Goal: Obtain resource: Obtain resource

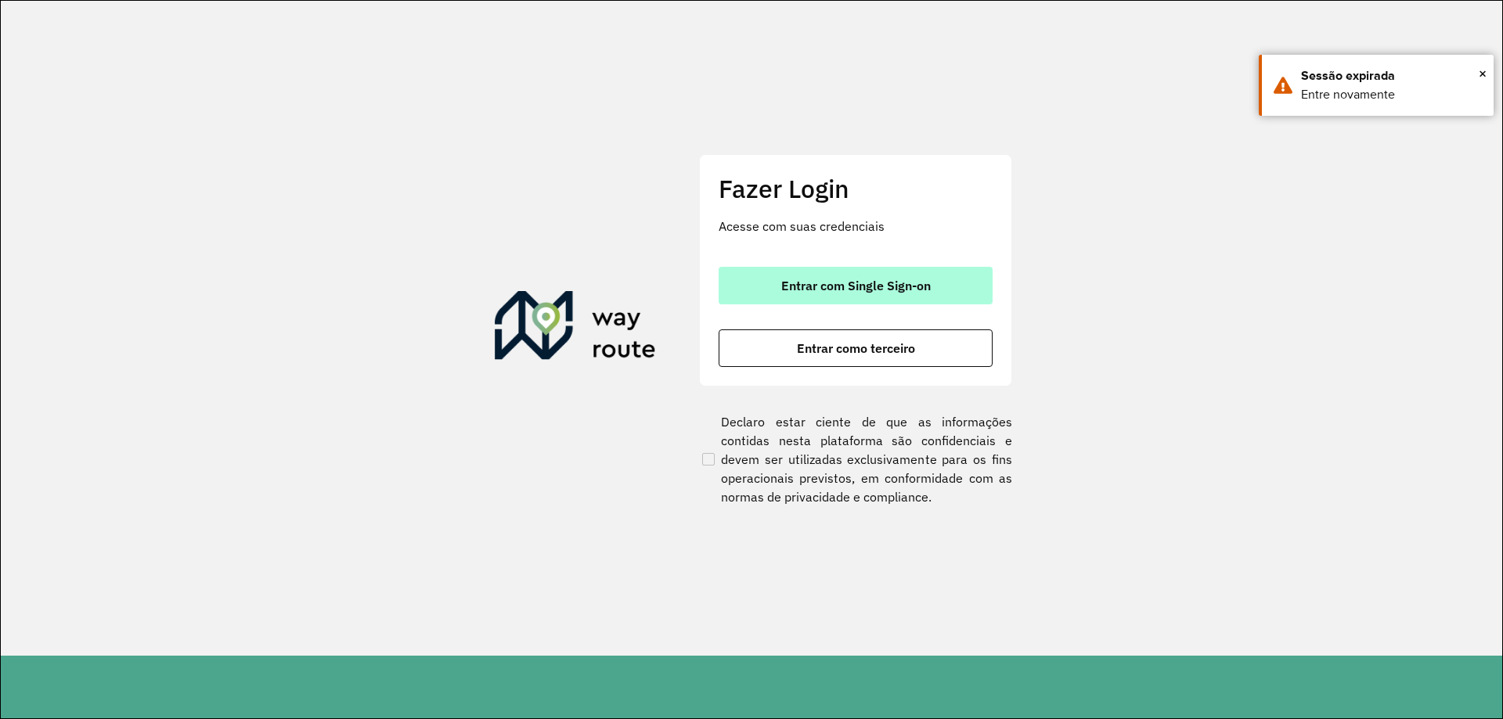
click at [970, 302] on button "Entrar com Single Sign-on" at bounding box center [856, 286] width 274 height 38
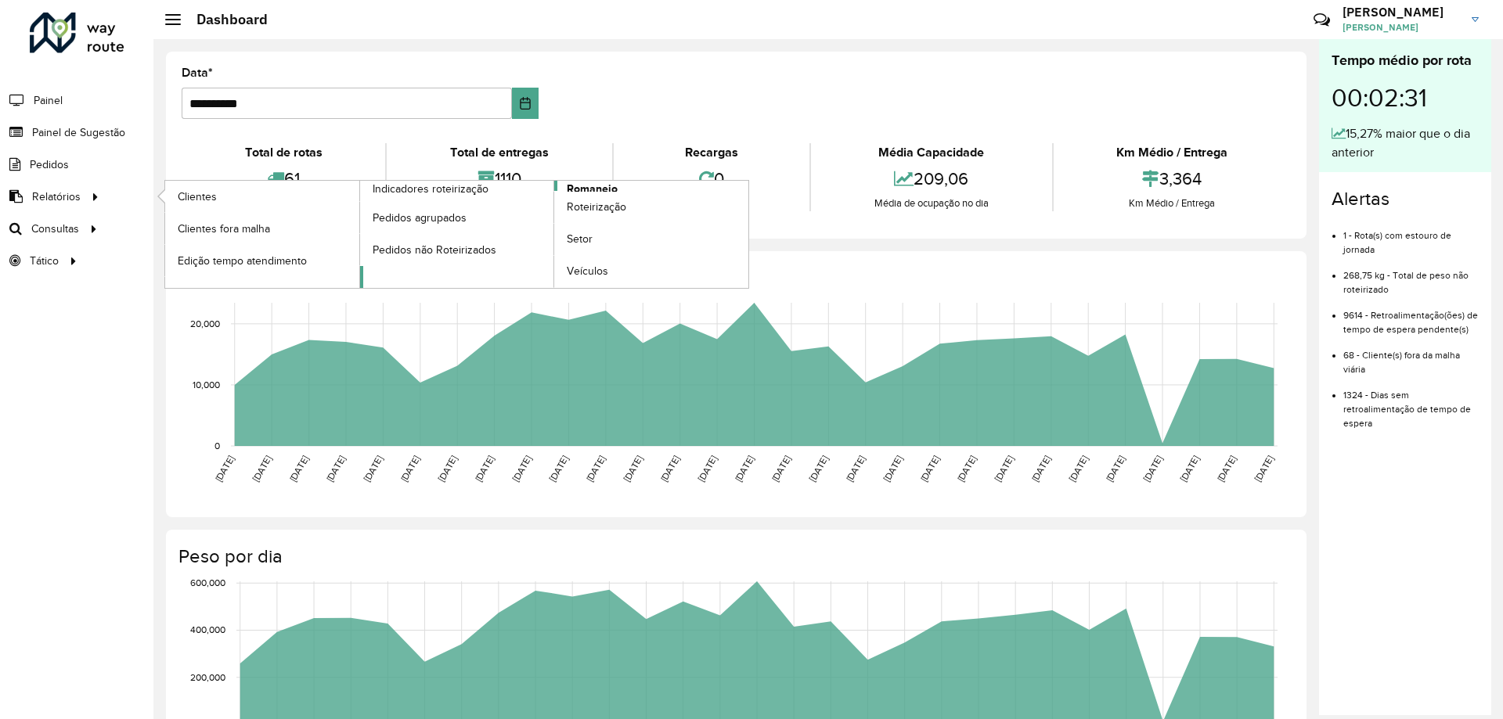
click at [572, 189] on span "Romaneio" at bounding box center [592, 189] width 51 height 16
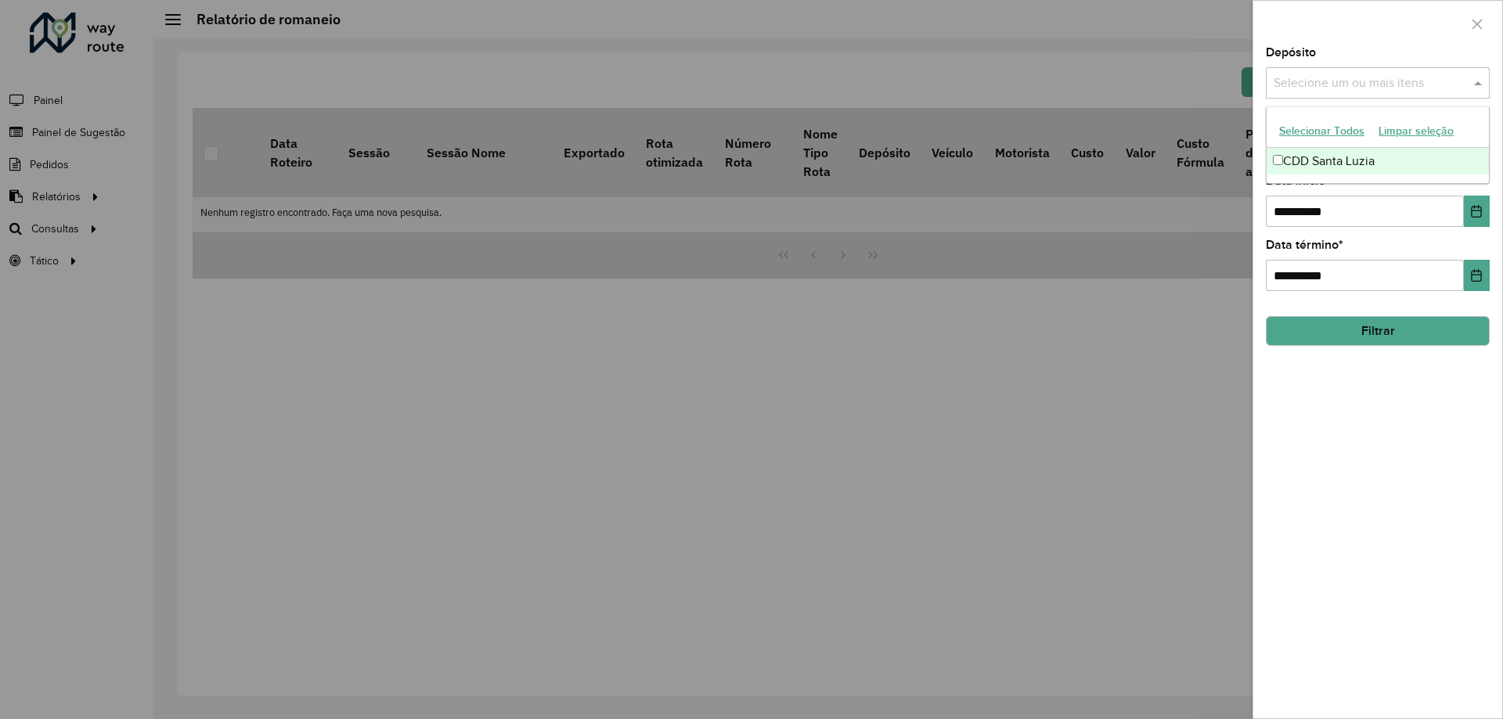
click at [1309, 87] on input "text" at bounding box center [1370, 83] width 200 height 19
click at [1337, 162] on div "CDD Santa Luzia" at bounding box center [1378, 161] width 222 height 27
click at [1400, 33] on div at bounding box center [1377, 24] width 249 height 46
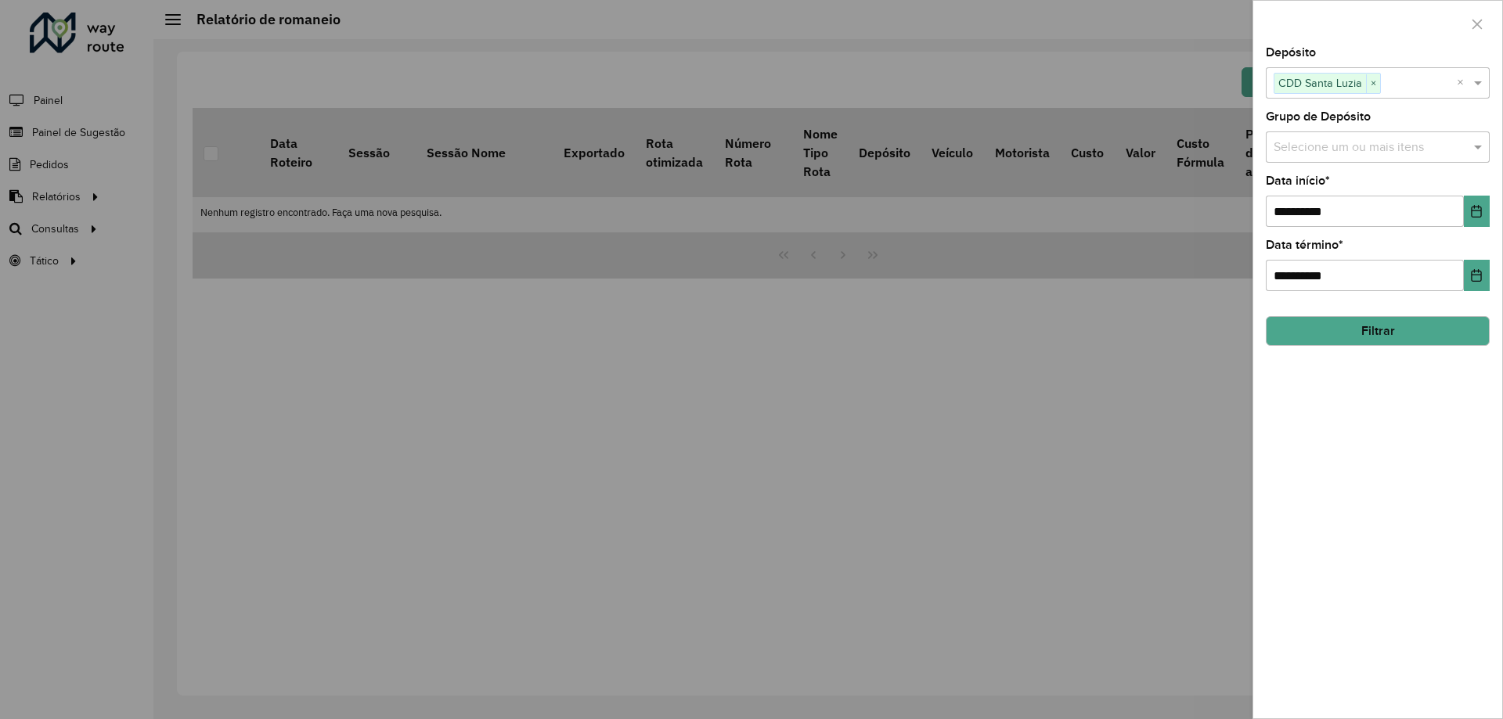
click at [1386, 136] on div "Selecione um ou mais itens" at bounding box center [1378, 147] width 224 height 31
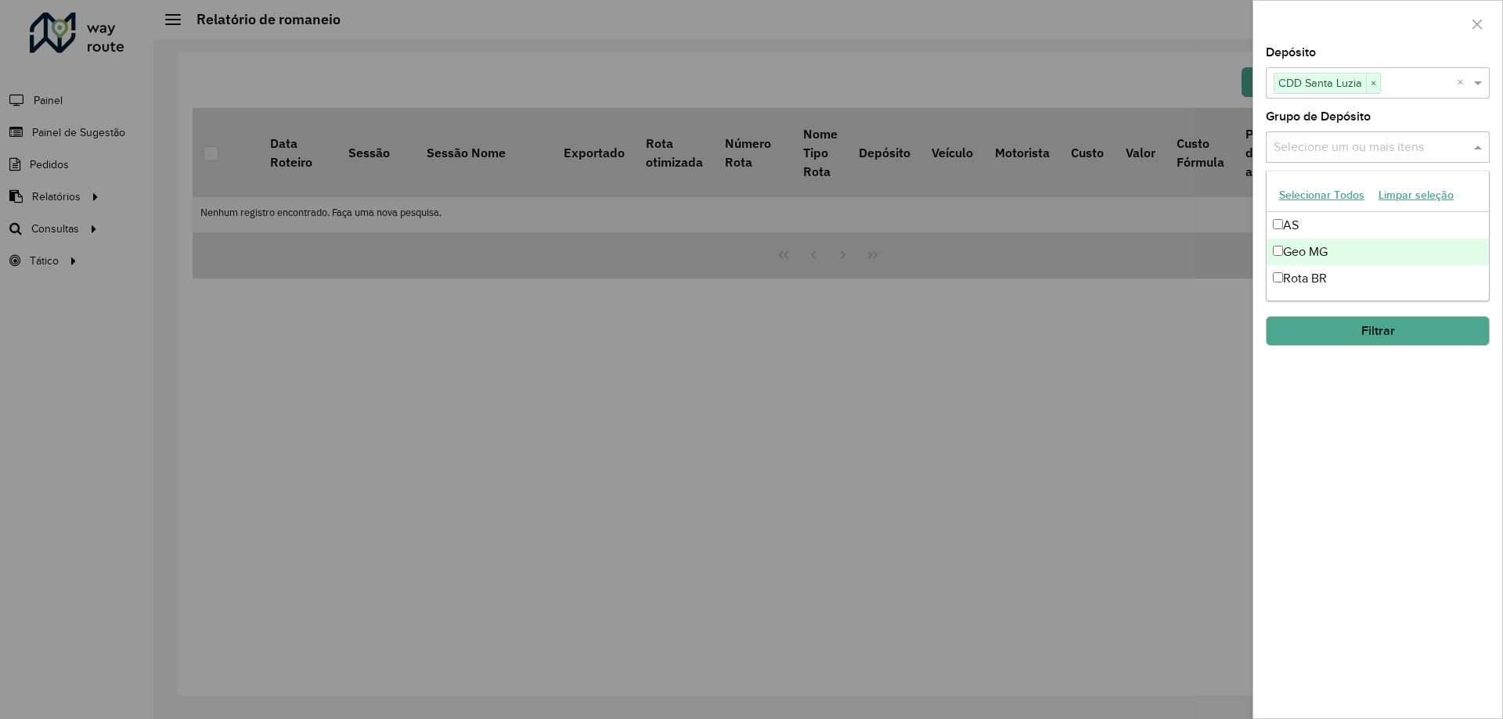
click at [1336, 247] on div "Geo MG" at bounding box center [1378, 252] width 222 height 27
click at [1471, 457] on div "**********" at bounding box center [1377, 383] width 249 height 672
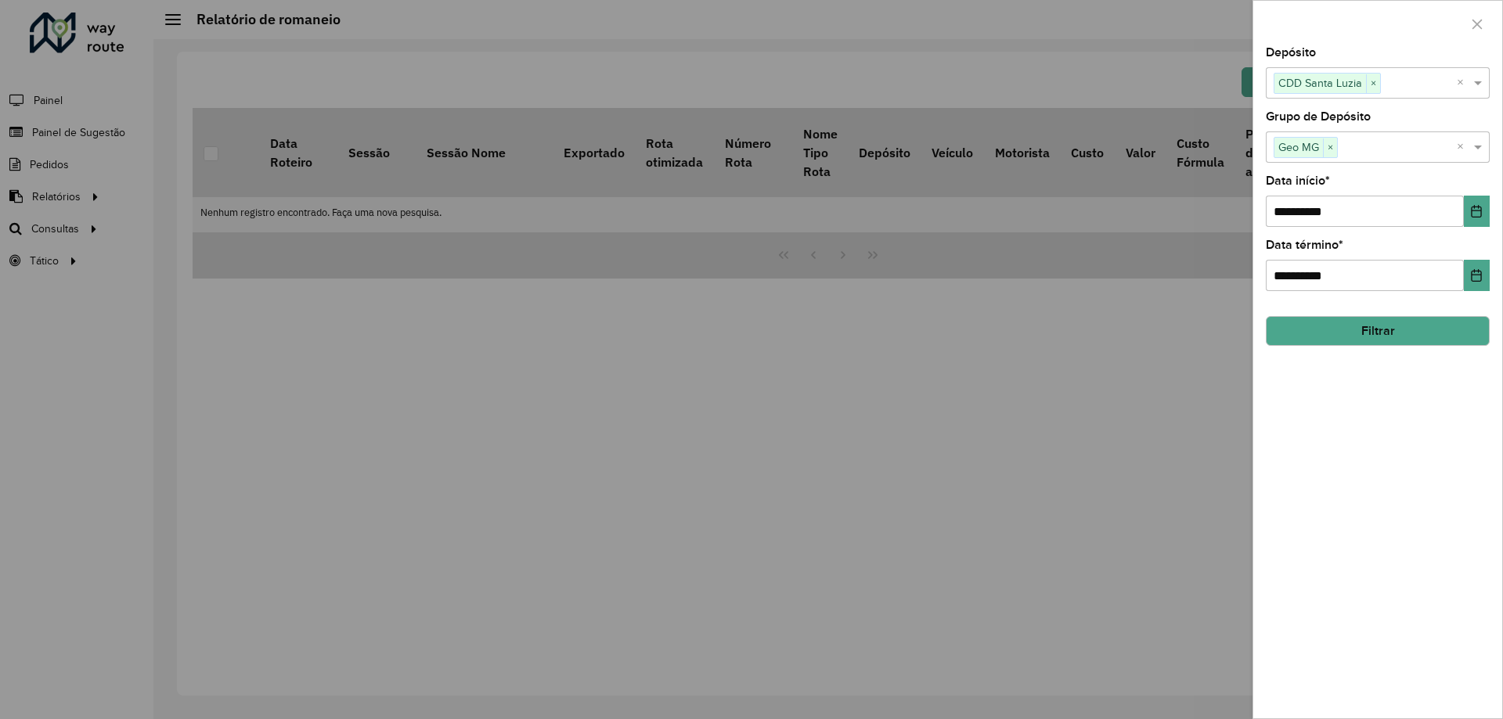
click at [1377, 323] on button "Filtrar" at bounding box center [1378, 331] width 224 height 30
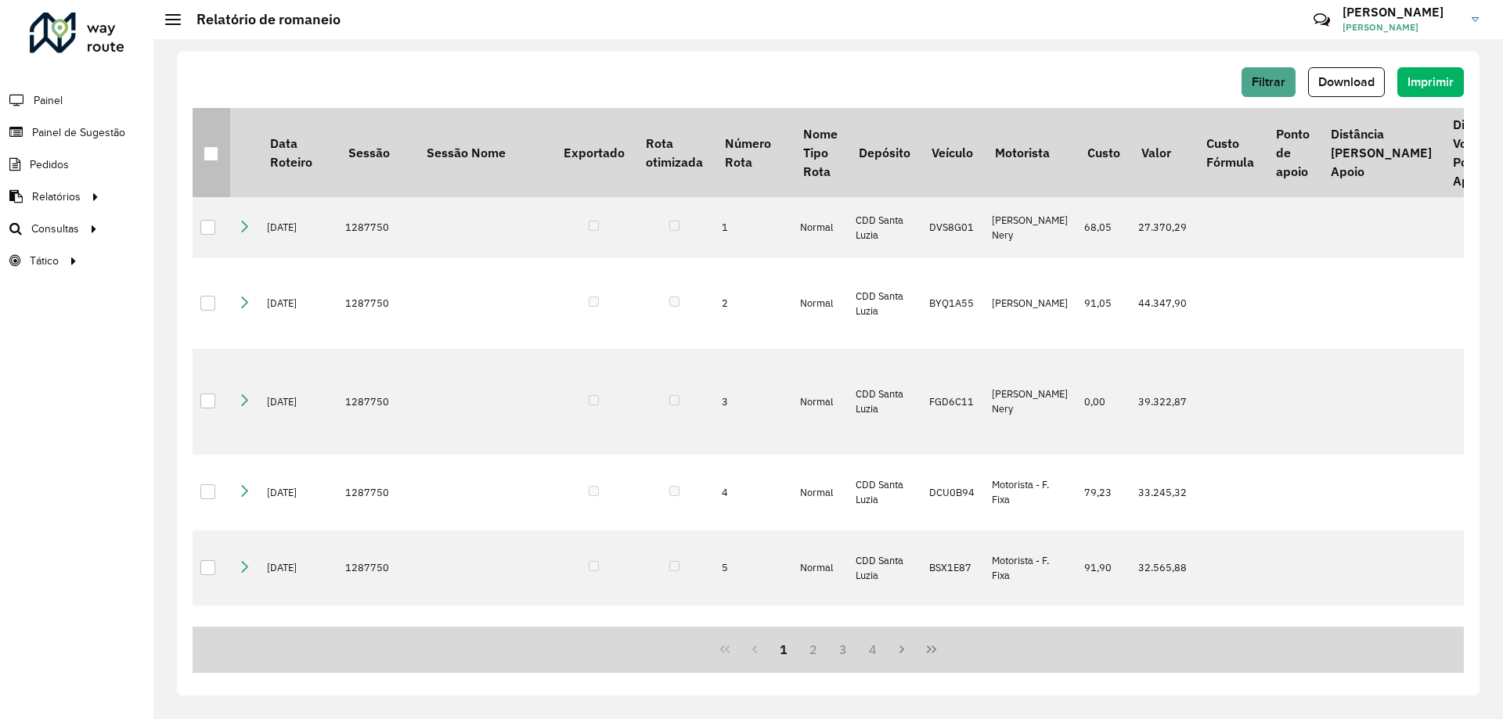
click at [216, 154] on div at bounding box center [211, 153] width 15 height 15
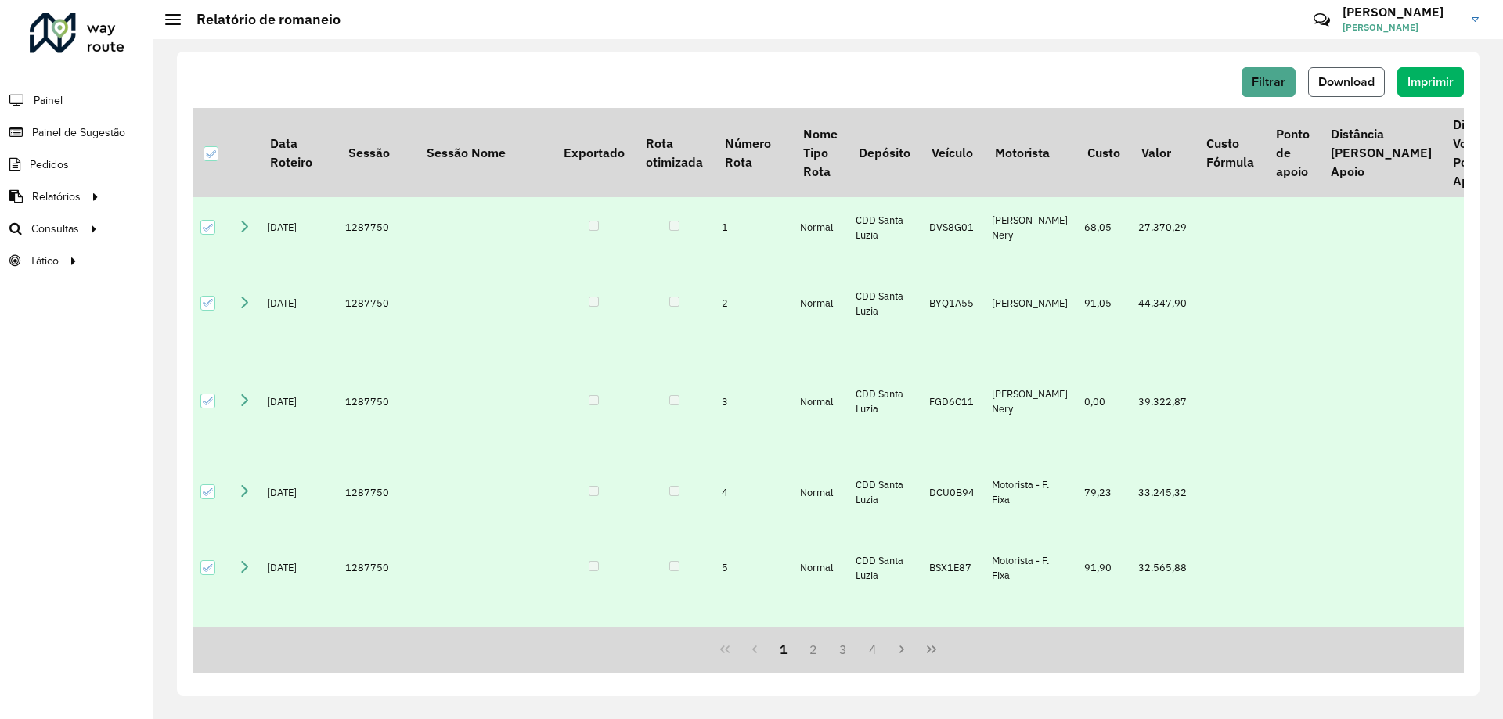
click at [1361, 72] on button "Download" at bounding box center [1346, 82] width 77 height 30
